Goal: Task Accomplishment & Management: Use online tool/utility

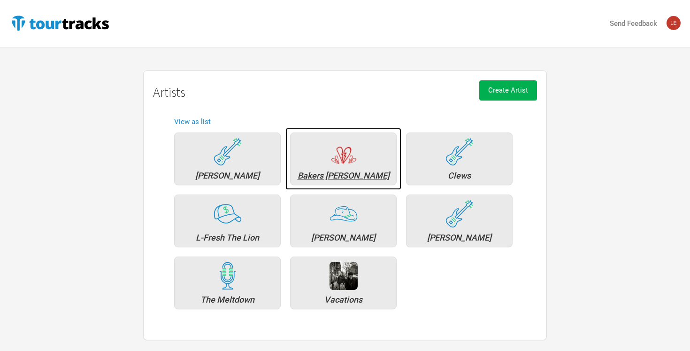
click at [350, 171] on div "Bakers [PERSON_NAME]" at bounding box center [343, 175] width 96 height 8
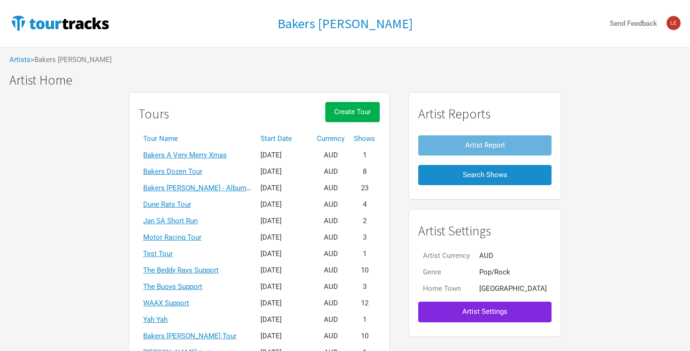
scroll to position [56, 0]
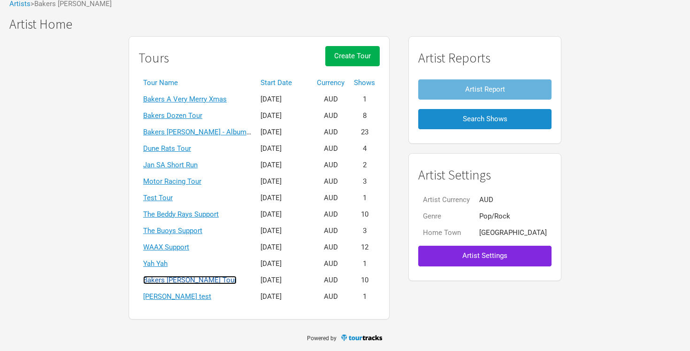
click at [221, 277] on link "Bakers [PERSON_NAME] Tour" at bounding box center [189, 280] width 93 height 8
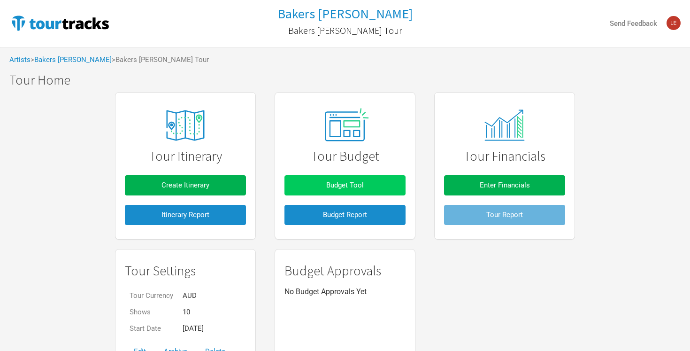
click at [339, 177] on button "Budget Tool" at bounding box center [345, 185] width 121 height 20
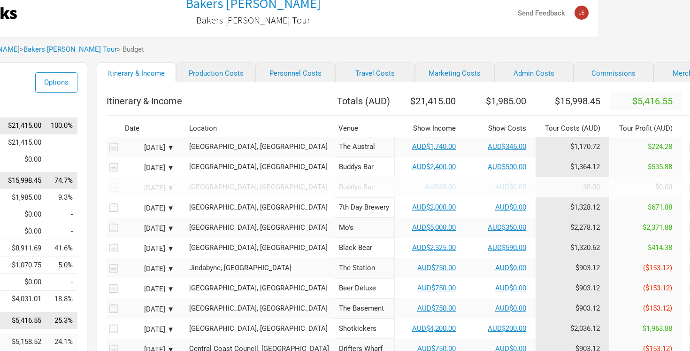
scroll to position [0, 92]
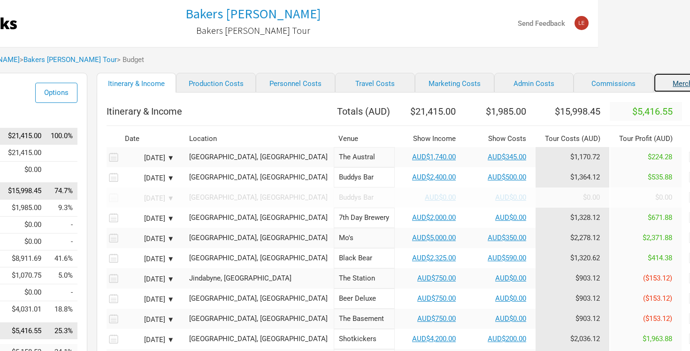
click at [654, 79] on link "Merchandise" at bounding box center [693, 83] width 79 height 20
select select "Set Amount"
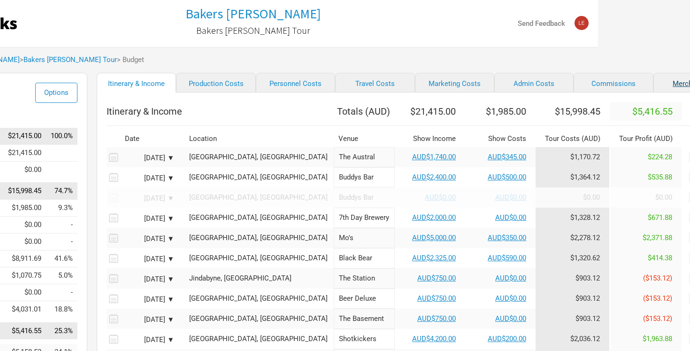
select select "Set Amount"
select select "% of Gross Merch"
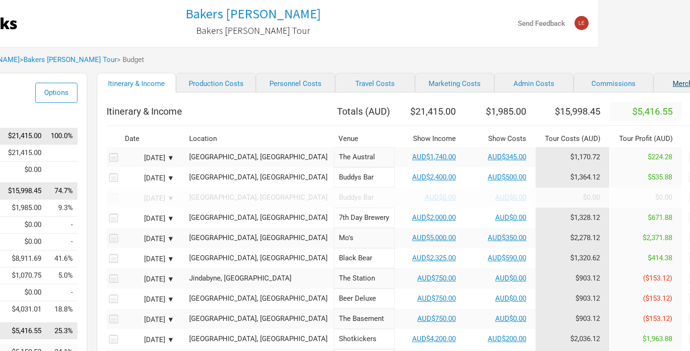
select select "% of Gross Merch"
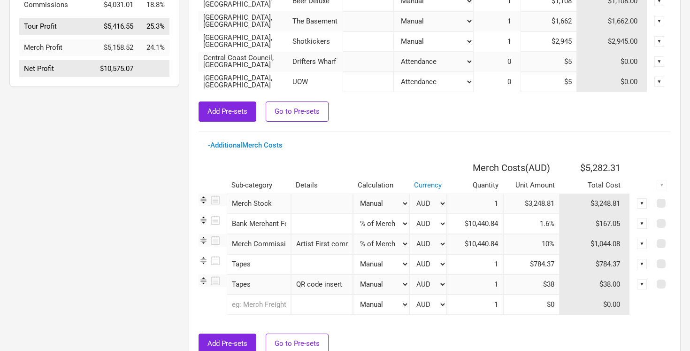
scroll to position [305, 0]
drag, startPoint x: 531, startPoint y: 202, endPoint x: 532, endPoint y: 210, distance: 7.6
click at [531, 202] on input "$3,248.81" at bounding box center [531, 203] width 56 height 20
type input "$5,248.81"
click at [524, 243] on input "10%" at bounding box center [531, 243] width 56 height 20
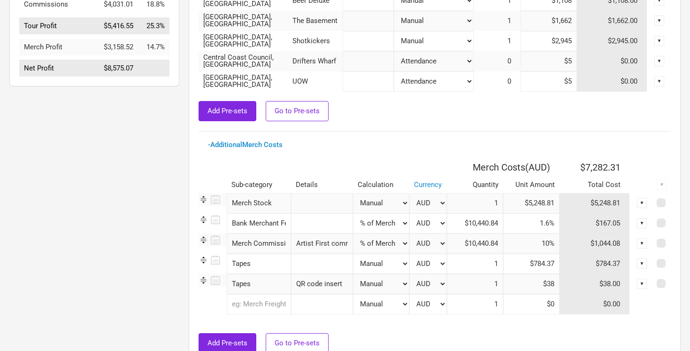
click at [492, 301] on input "1" at bounding box center [475, 304] width 56 height 20
click at [478, 301] on input "1" at bounding box center [475, 304] width 56 height 20
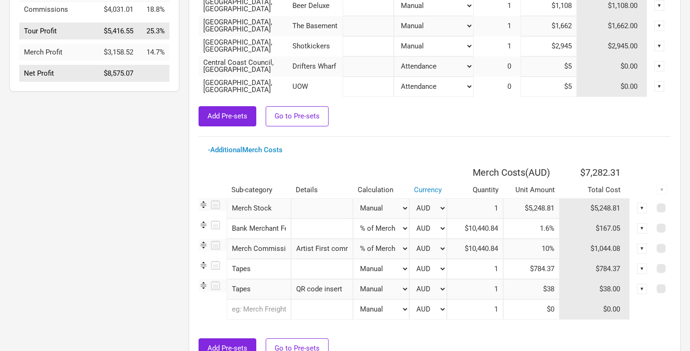
scroll to position [300, 0]
click at [526, 245] on input "10%" at bounding box center [531, 248] width 56 height 20
drag, startPoint x: 548, startPoint y: 247, endPoint x: 548, endPoint y: 263, distance: 16.0
click at [550, 247] on input "10%" at bounding box center [531, 248] width 56 height 20
type input "5%"
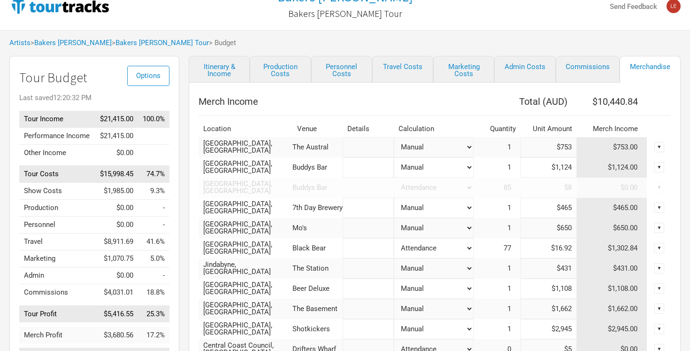
scroll to position [0, 0]
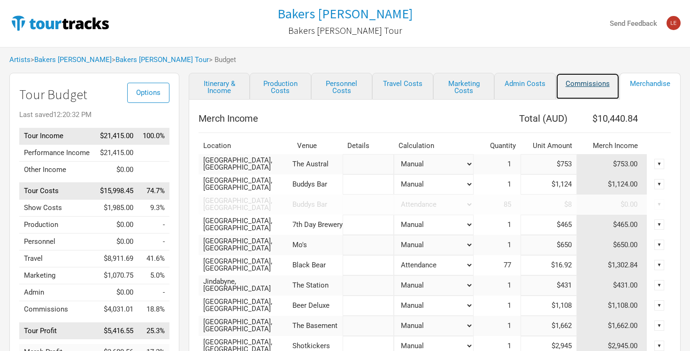
click at [583, 83] on link "Commissions" at bounding box center [588, 86] width 64 height 27
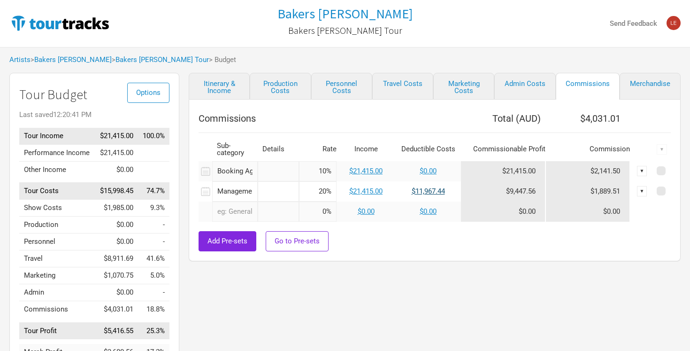
click at [434, 190] on link "$11,967.44" at bounding box center [428, 191] width 33 height 8
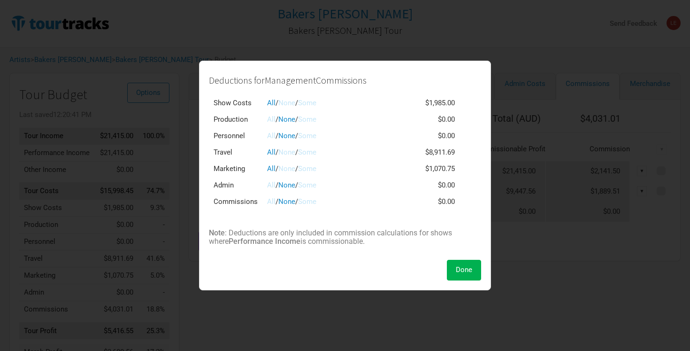
click at [292, 152] on link "None" at bounding box center [286, 152] width 17 height 8
click at [308, 202] on link "Some" at bounding box center [307, 201] width 18 height 8
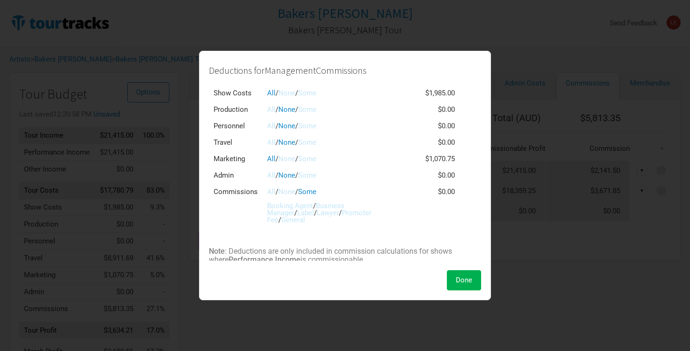
click at [299, 205] on link "Booking Agent" at bounding box center [290, 205] width 46 height 8
click at [470, 278] on span "Done" at bounding box center [464, 280] width 16 height 8
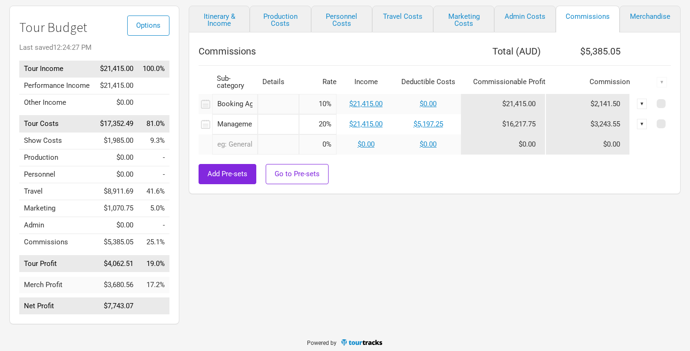
scroll to position [65, 0]
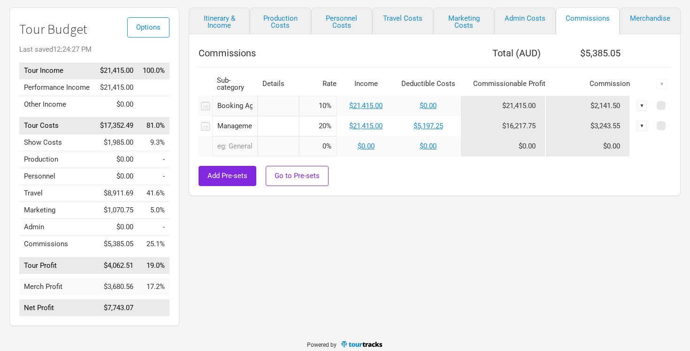
click at [618, 198] on div "Itinerary & Income Production Costs Personnel Costs Travel Costs Marketing Cost…" at bounding box center [425, 169] width 492 height 323
click at [531, 15] on link "Admin Costs" at bounding box center [524, 21] width 61 height 27
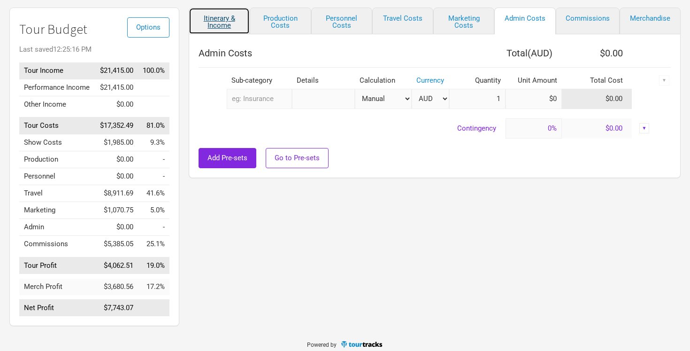
click at [232, 17] on link "Itinerary & Income" at bounding box center [219, 21] width 61 height 27
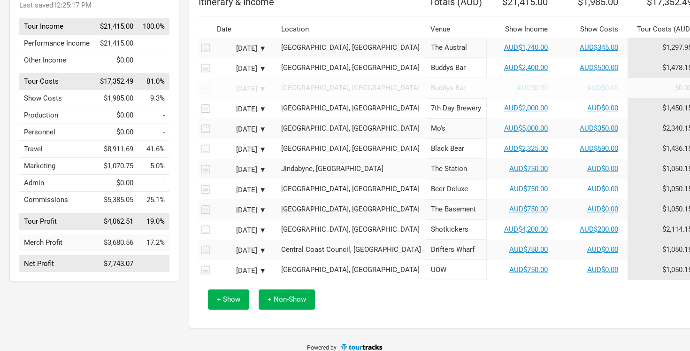
scroll to position [125, 0]
